Goal: Transaction & Acquisition: Purchase product/service

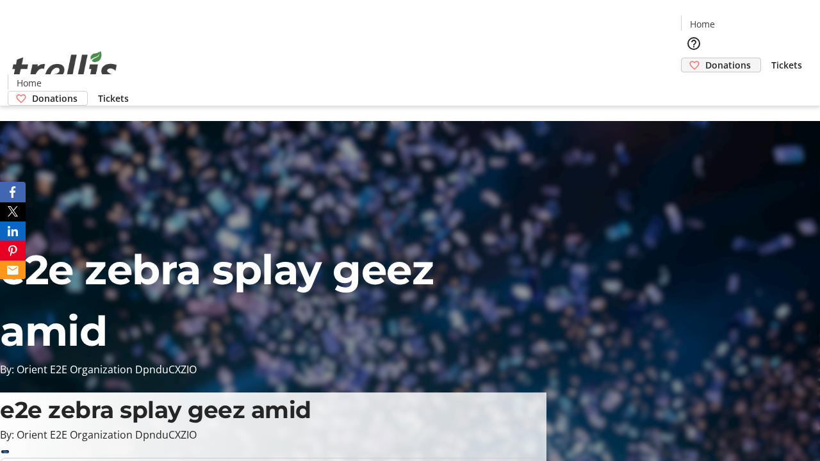
click at [706, 58] on span "Donations" at bounding box center [728, 64] width 45 height 13
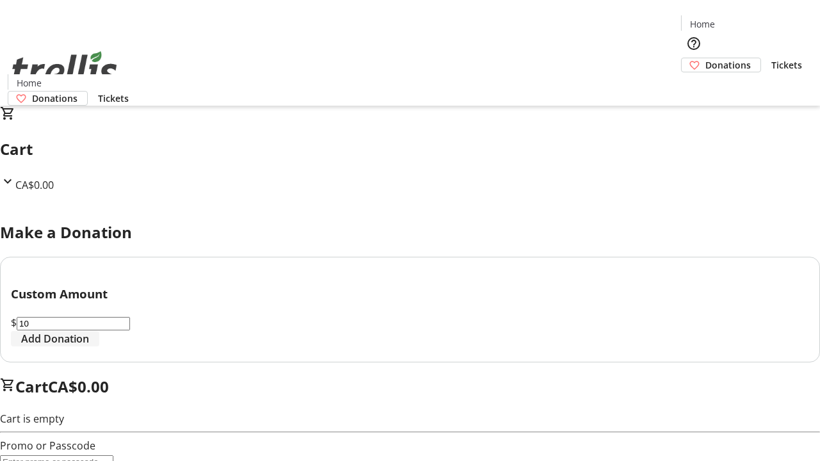
click at [89, 347] on span "Add Donation" at bounding box center [55, 338] width 68 height 15
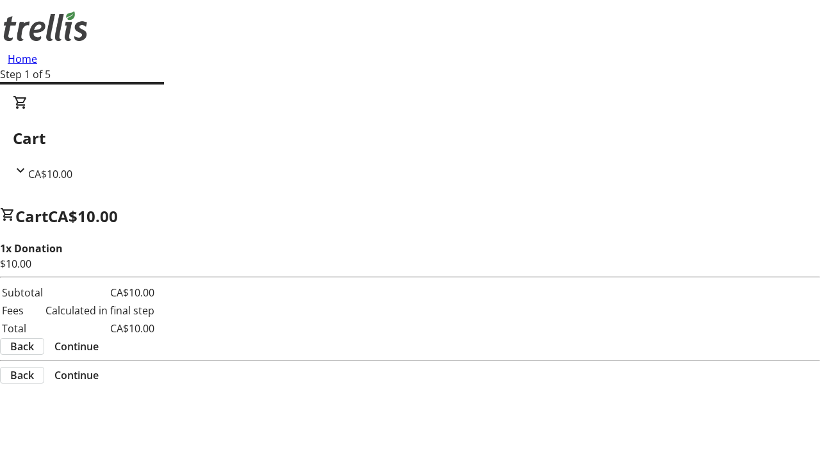
select select "CA"
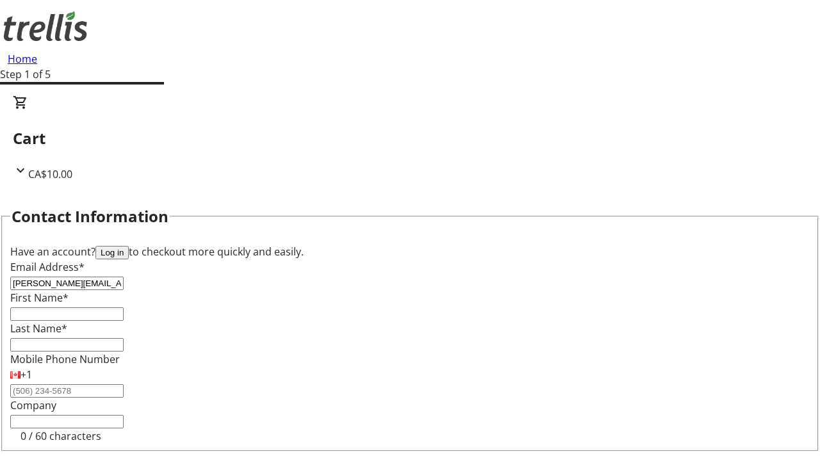
type input "[PERSON_NAME][EMAIL_ADDRESS][PERSON_NAME][DOMAIN_NAME]"
type input "[PERSON_NAME]"
type input "[STREET_ADDRESS][PERSON_NAME]"
type input "Kelowna"
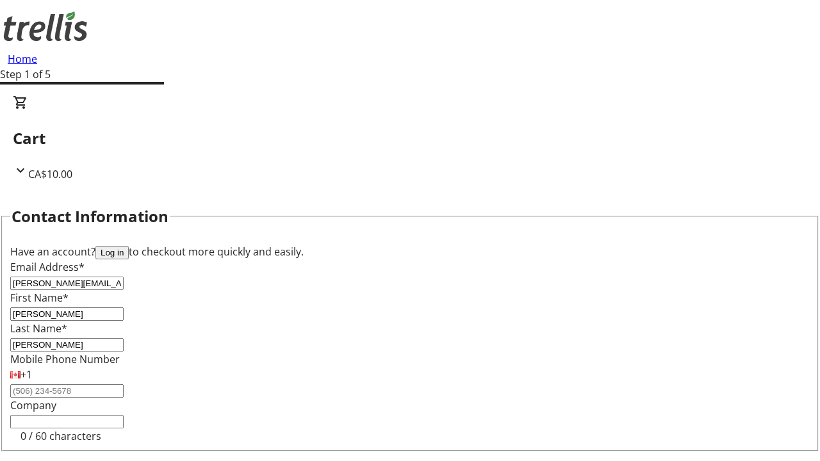
select select "BC"
type input "Kelowna"
type input "V1Y 0C2"
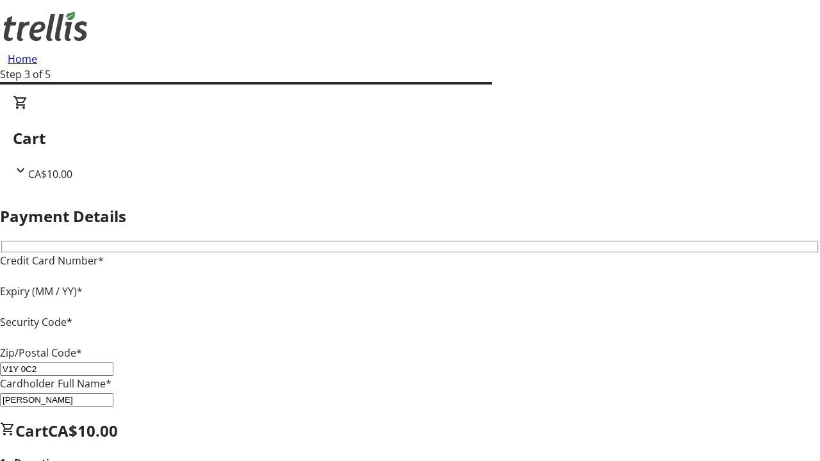
type input "V1Y 0C2"
